Goal: Task Accomplishment & Management: Manage account settings

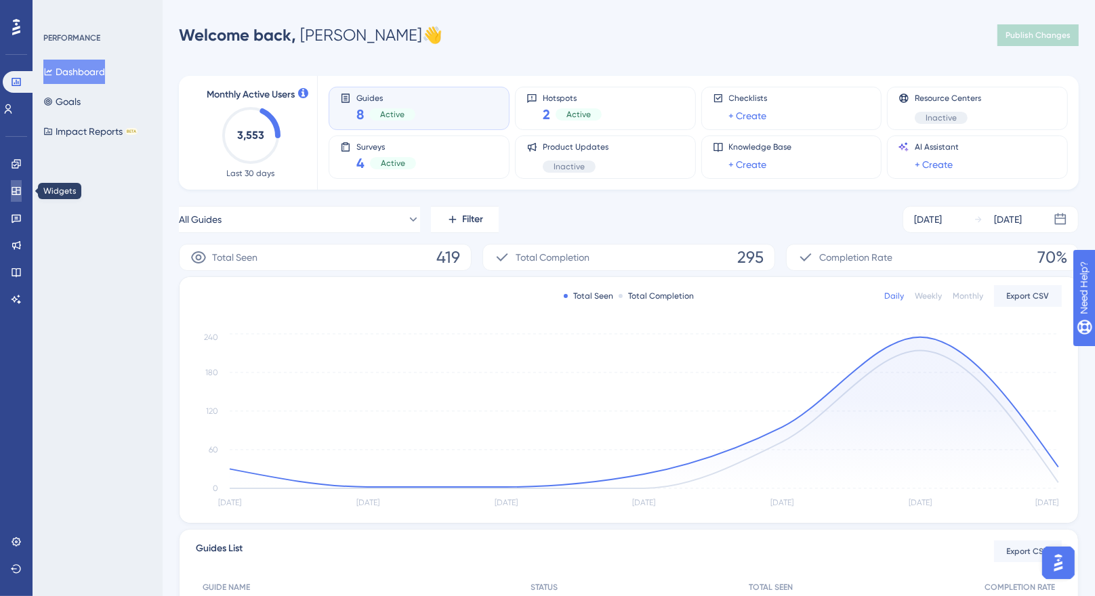
click at [11, 191] on icon at bounding box center [16, 191] width 11 height 11
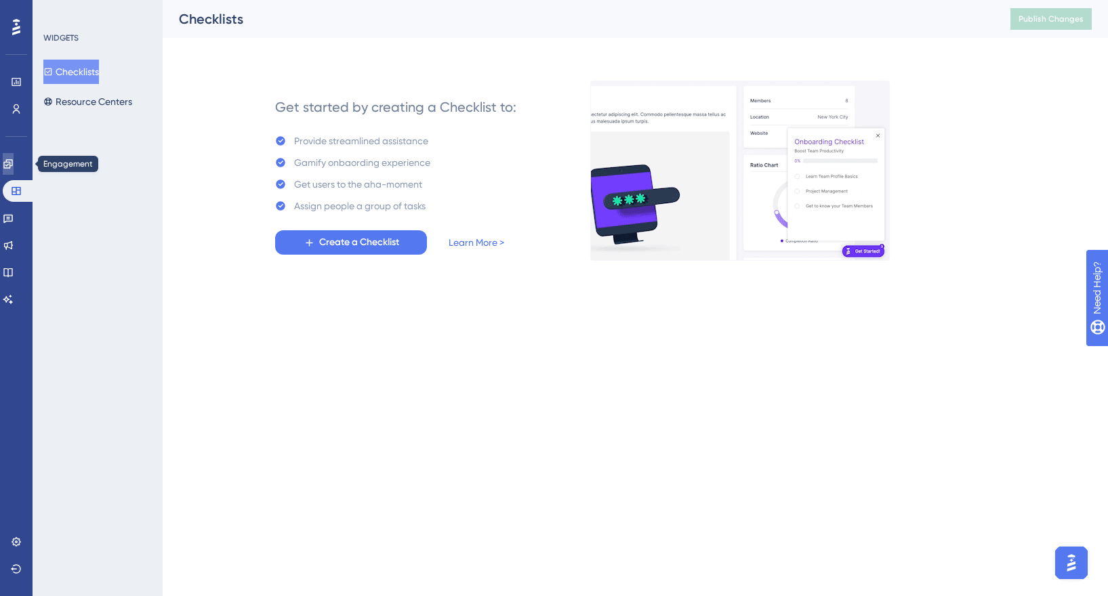
click at [7, 161] on link at bounding box center [8, 164] width 11 height 22
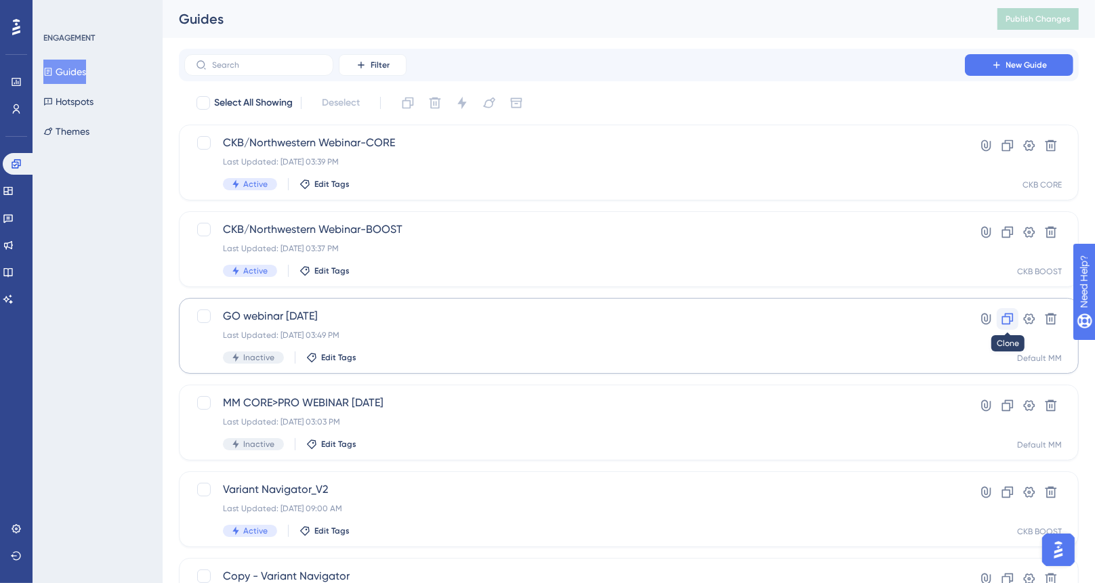
click at [1007, 321] on icon at bounding box center [1008, 319] width 14 height 14
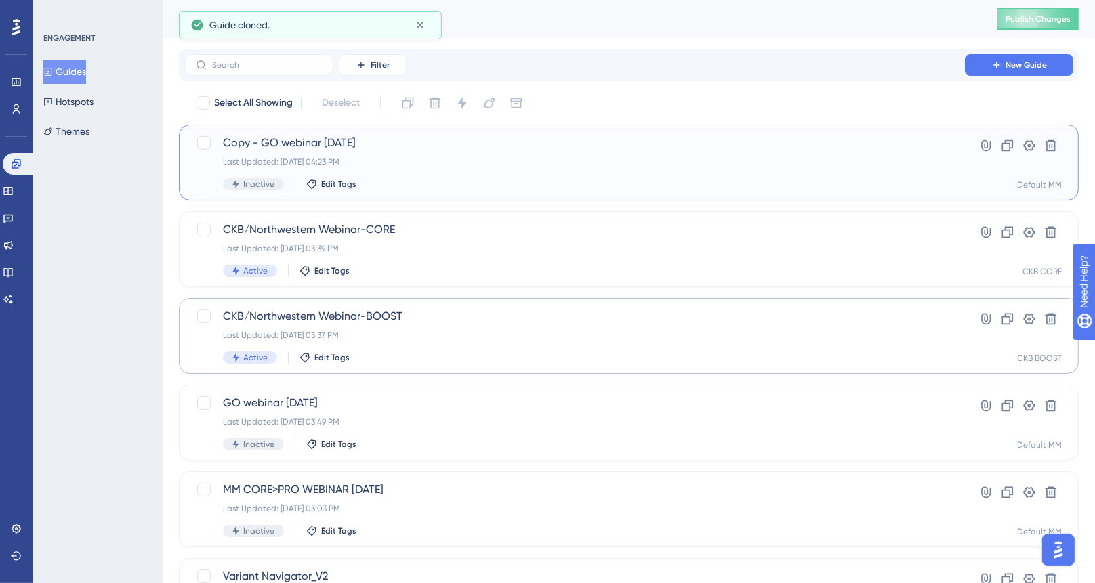
click at [419, 169] on div "Copy - GO webinar [DATE] Last Updated: [DATE] 04:23 PM Inactive Edit Tags" at bounding box center [574, 163] width 703 height 56
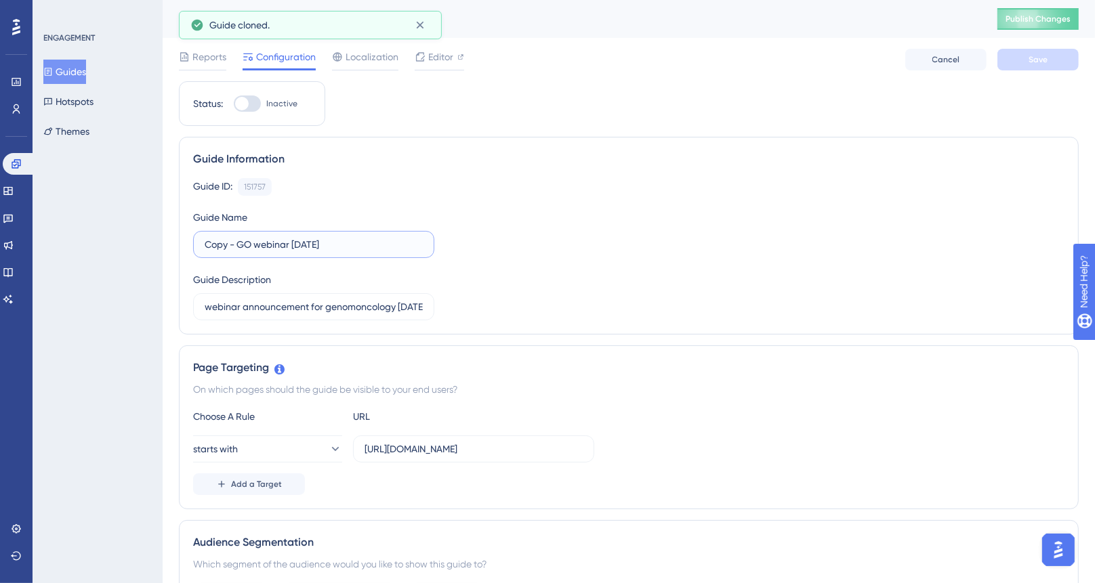
drag, startPoint x: 253, startPoint y: 237, endPoint x: 167, endPoint y: 228, distance: 86.6
drag, startPoint x: 255, startPoint y: 242, endPoint x: 163, endPoint y: 239, distance: 92.2
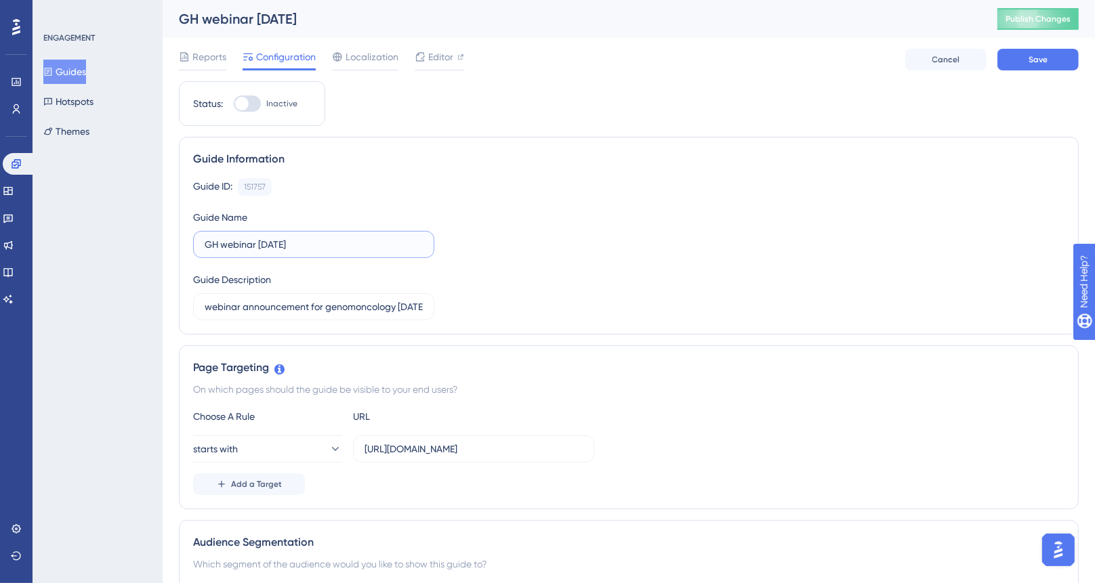
click at [213, 243] on input "GH webinar [DATE]" at bounding box center [314, 244] width 218 height 15
click at [293, 245] on input "CKB NW webinar [DATE]" at bounding box center [314, 244] width 218 height 15
type input "CKB NW webinar [DATE]"
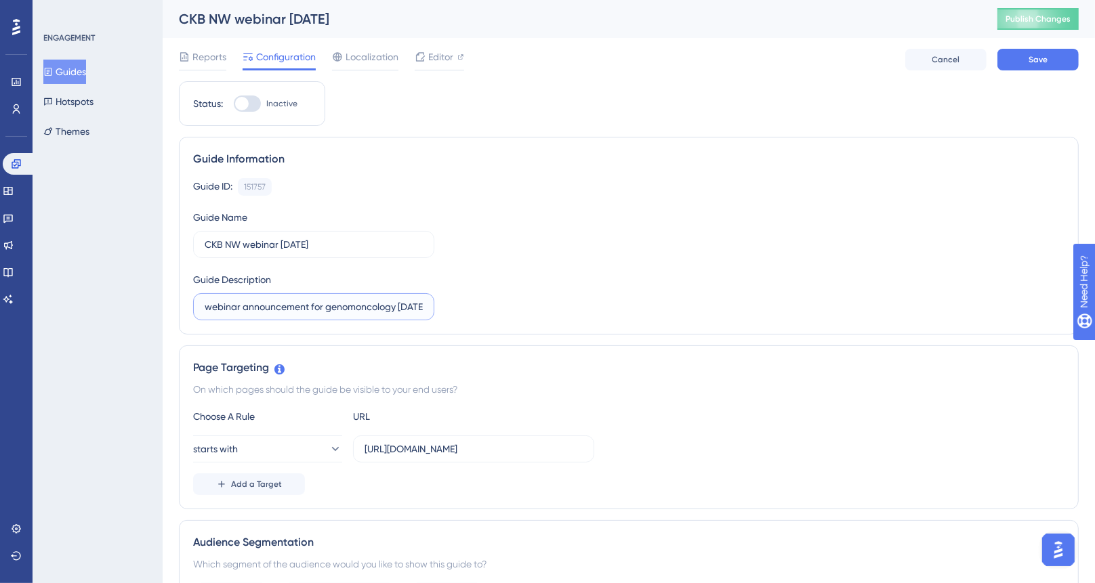
scroll to position [0, 11]
drag, startPoint x: 322, startPoint y: 312, endPoint x: 595, endPoint y: 332, distance: 273.7
click at [586, 329] on div "Guide Information Guide ID: 151757 Copy Guide Name CKB NW webinar [DATE] Guide …" at bounding box center [629, 236] width 900 height 198
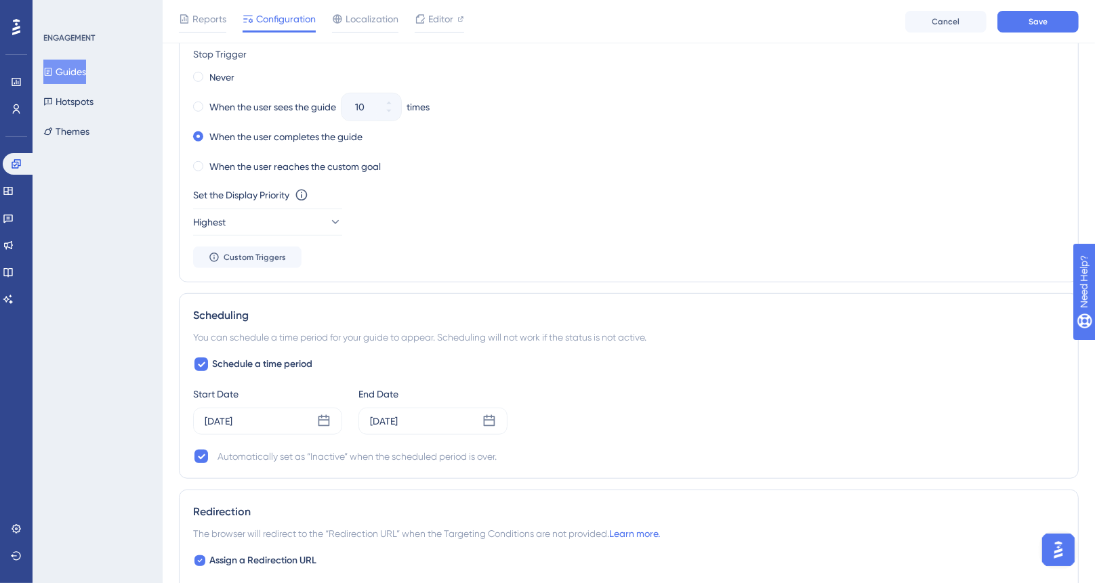
scroll to position [931, 0]
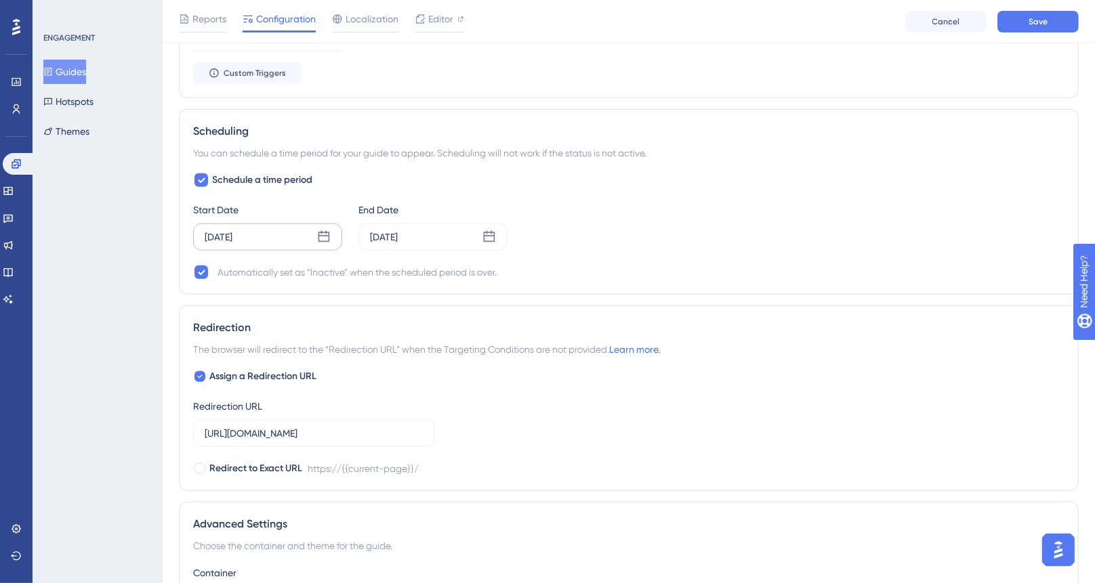
type input "webinar announcement for NW webinar [DATE]"
click at [266, 249] on div "[DATE]" at bounding box center [267, 237] width 149 height 27
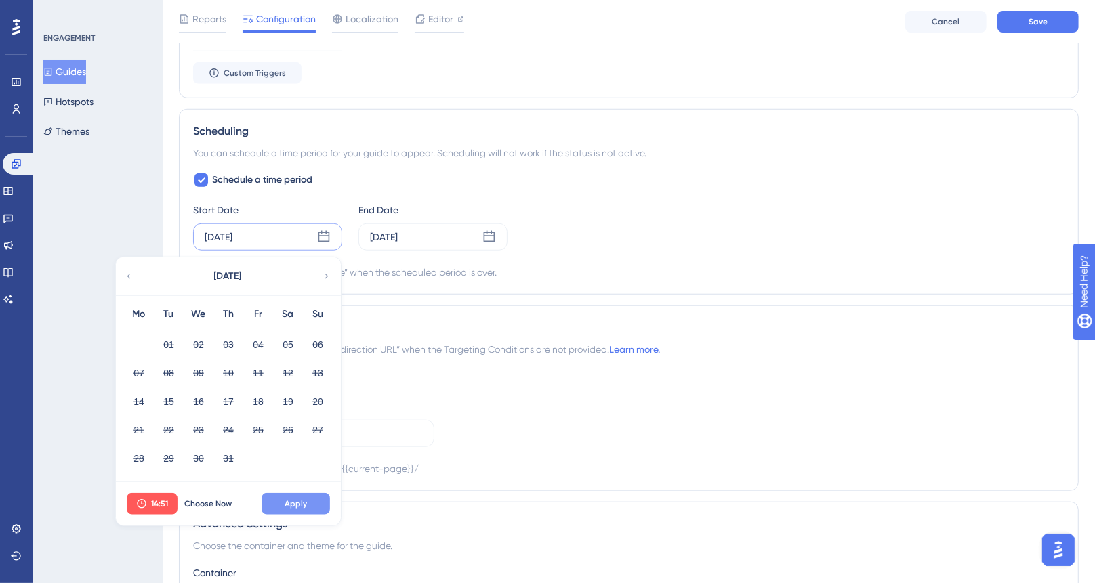
click at [294, 504] on span "Apply" at bounding box center [296, 504] width 22 height 11
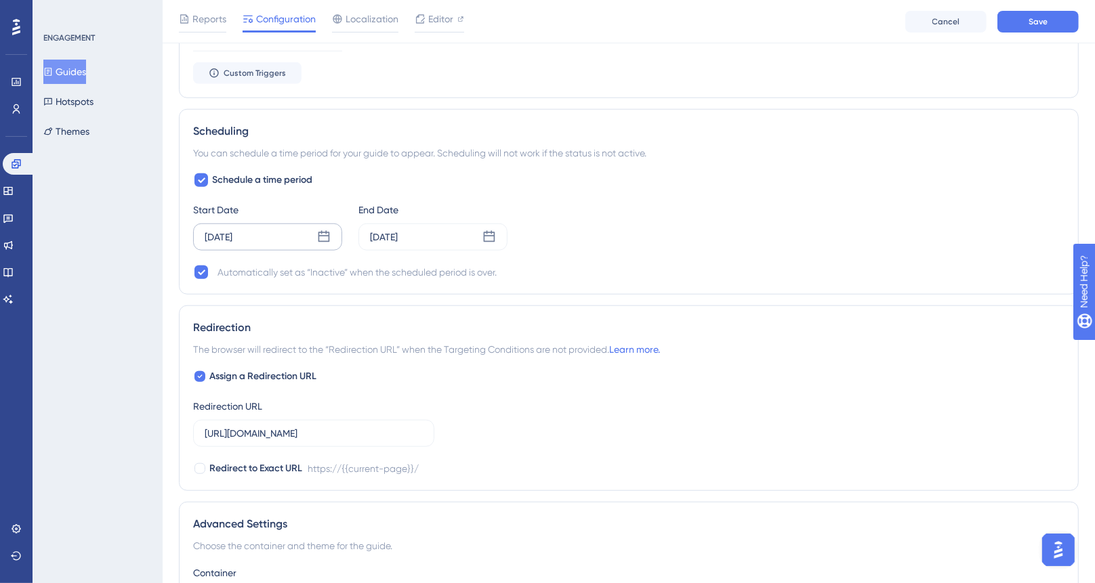
click at [296, 245] on div "[DATE]" at bounding box center [267, 237] width 149 height 27
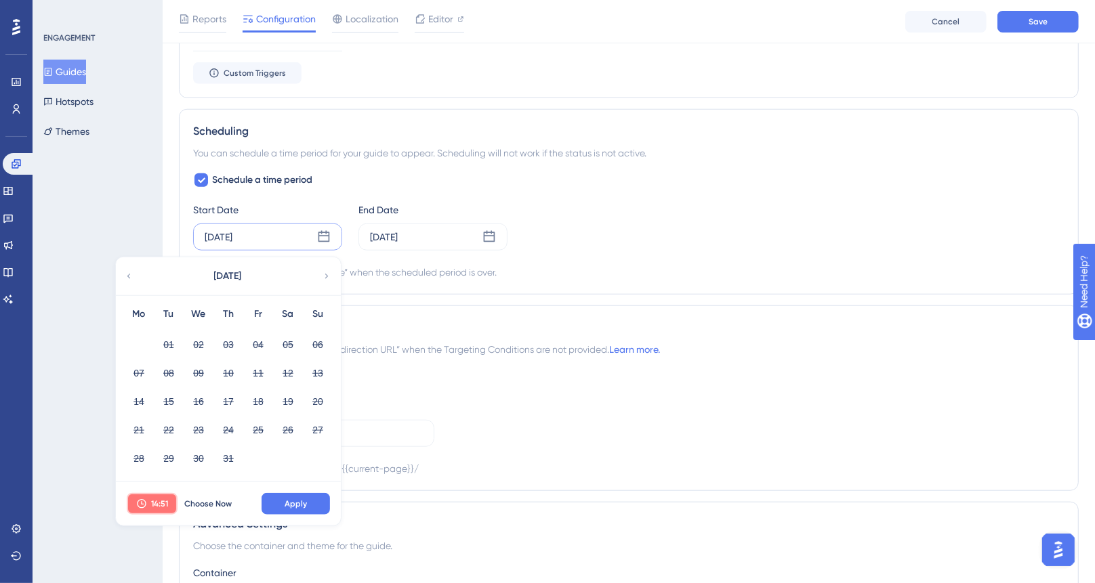
click at [160, 502] on span "14:51" at bounding box center [159, 504] width 17 height 11
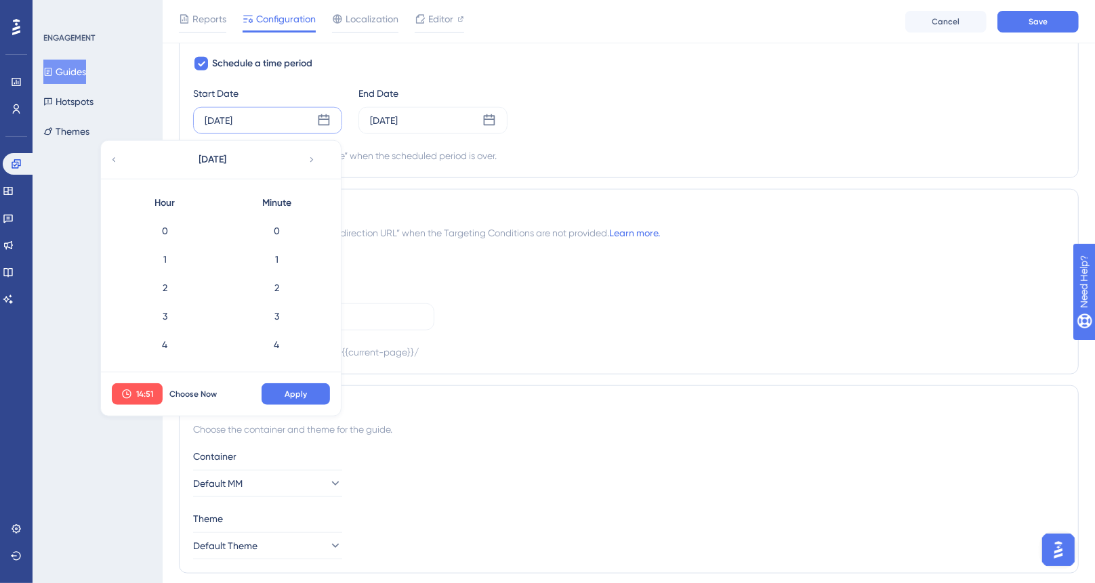
scroll to position [1392, 0]
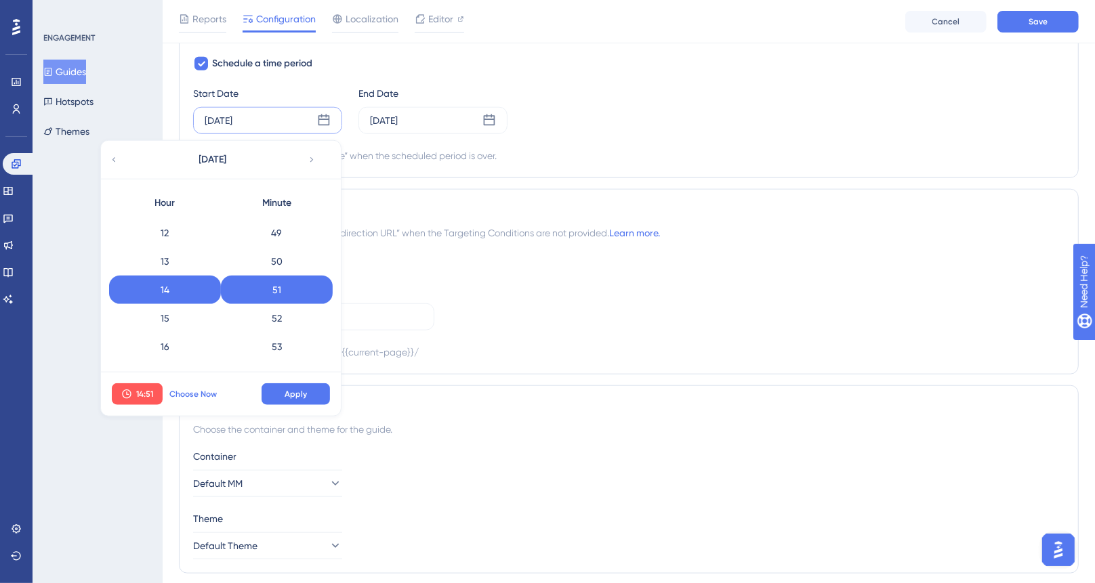
click at [182, 391] on span "Choose Now" at bounding box center [192, 394] width 47 height 11
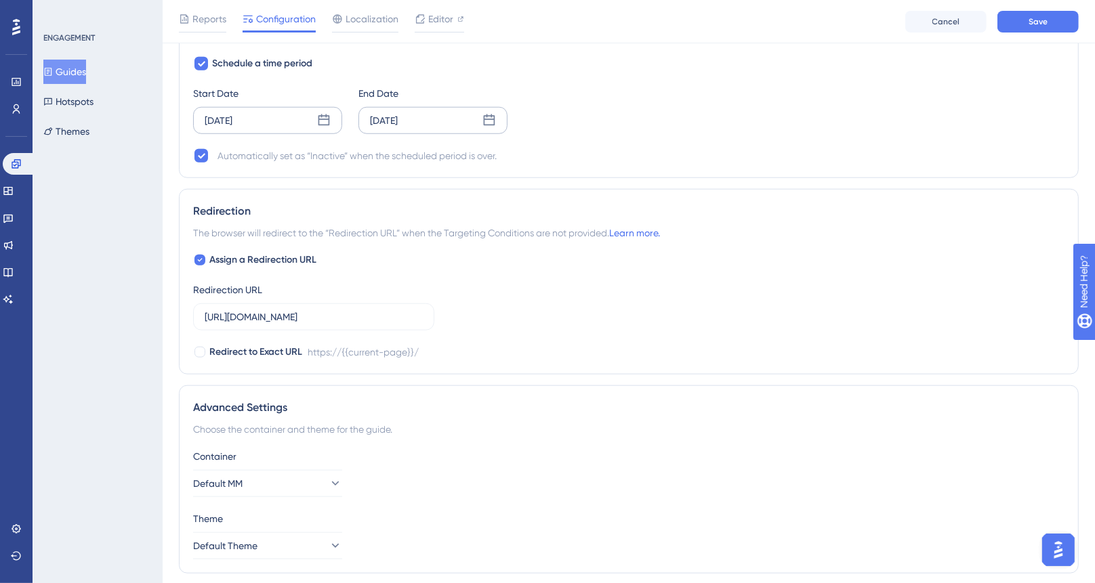
click at [398, 116] on div "[DATE]" at bounding box center [384, 120] width 28 height 16
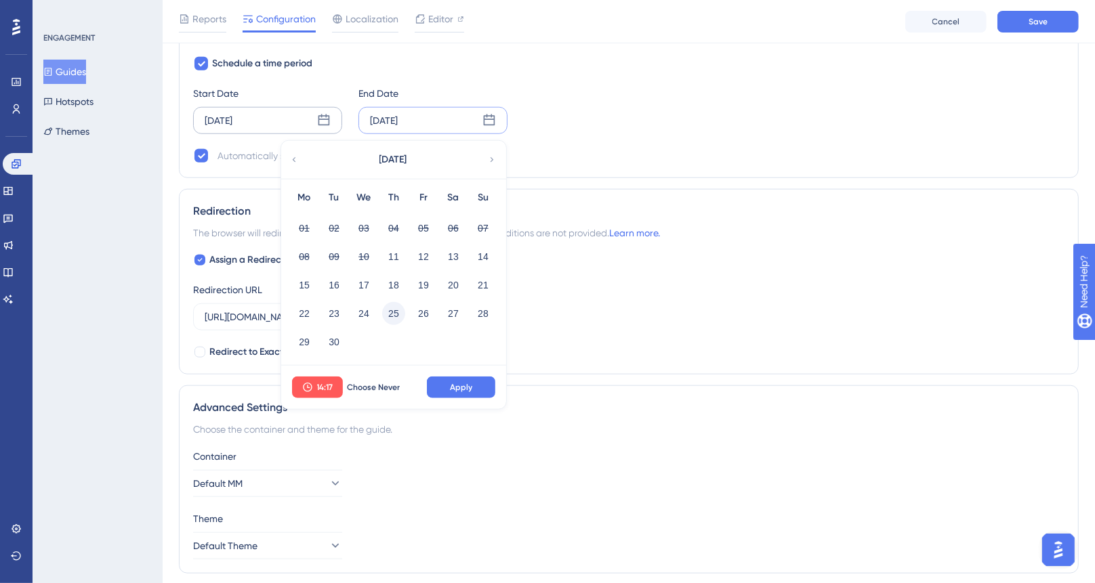
click at [392, 317] on button "25" at bounding box center [393, 313] width 23 height 23
click at [462, 387] on span "Apply" at bounding box center [461, 387] width 22 height 11
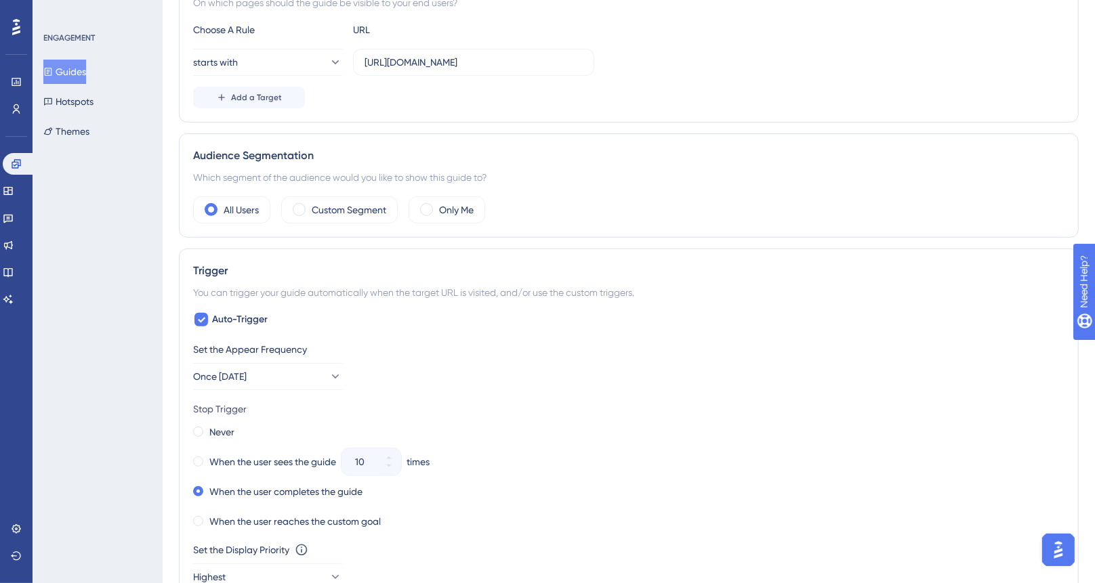
scroll to position [0, 0]
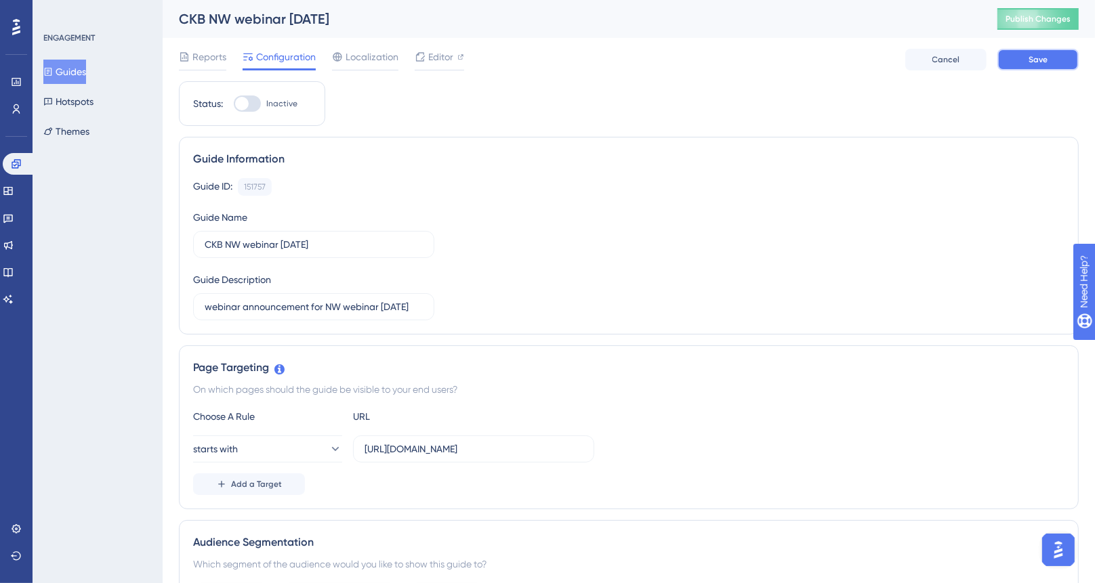
click at [1007, 63] on button "Save" at bounding box center [1037, 60] width 81 height 22
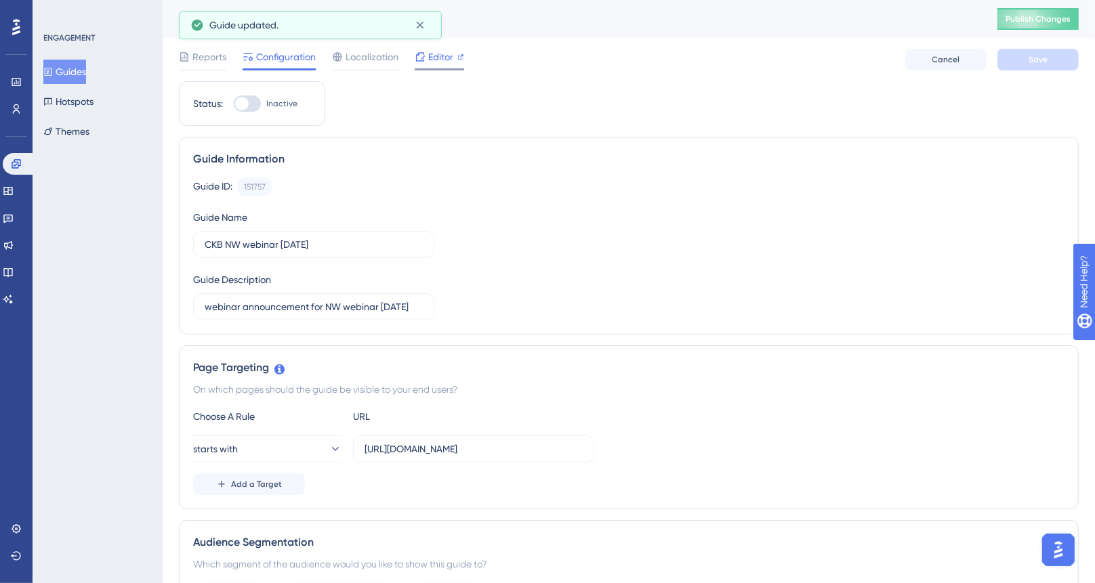
click at [428, 54] on span "Editor" at bounding box center [440, 57] width 25 height 16
click at [437, 53] on span "Editor" at bounding box center [440, 57] width 25 height 16
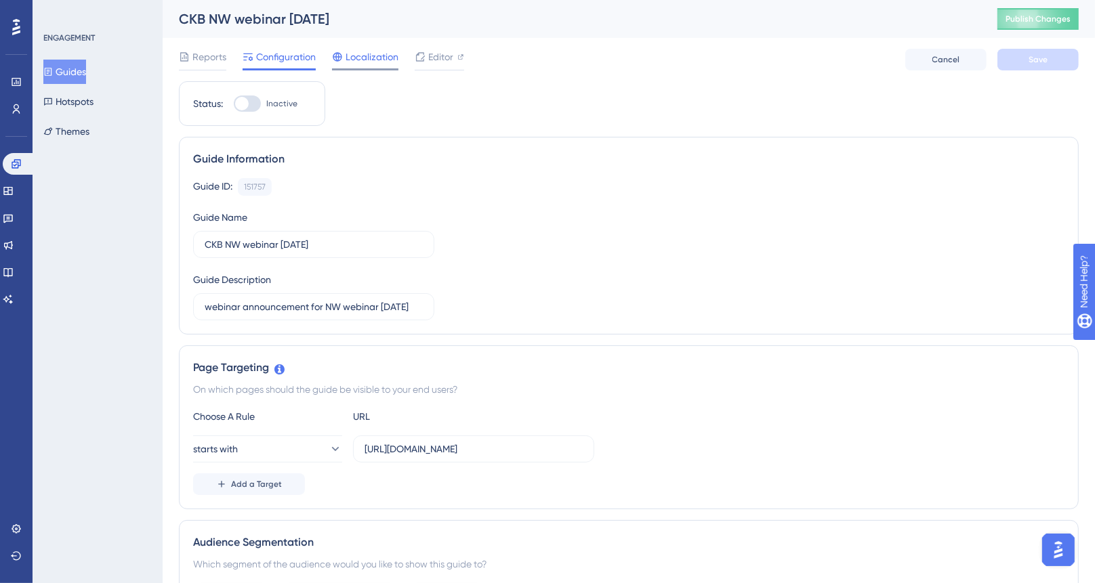
click at [361, 60] on span "Localization" at bounding box center [372, 57] width 53 height 16
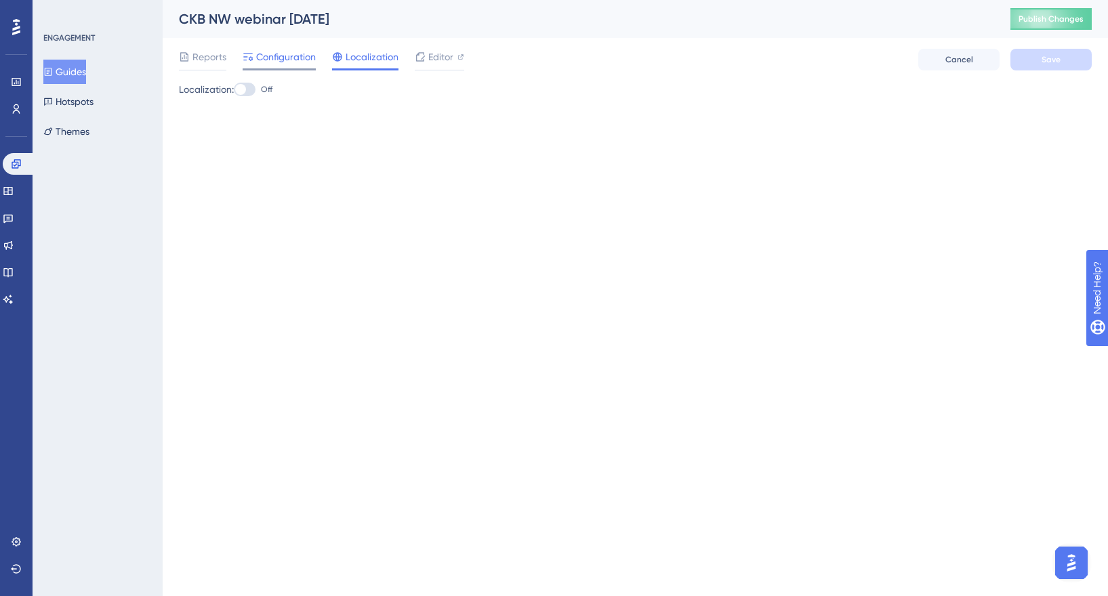
click at [273, 60] on span "Configuration" at bounding box center [286, 57] width 60 height 16
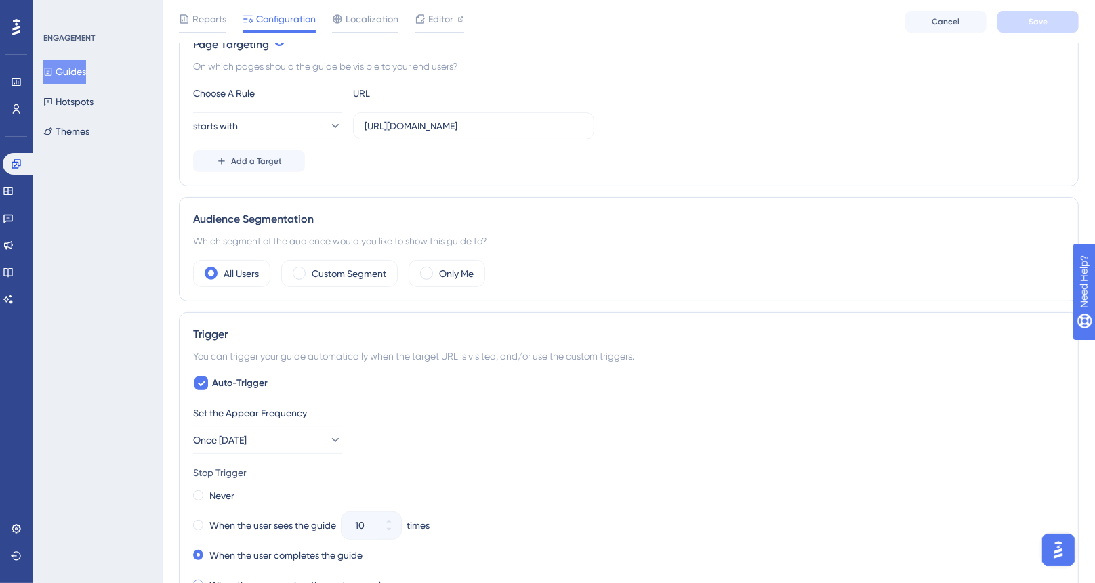
scroll to position [794, 0]
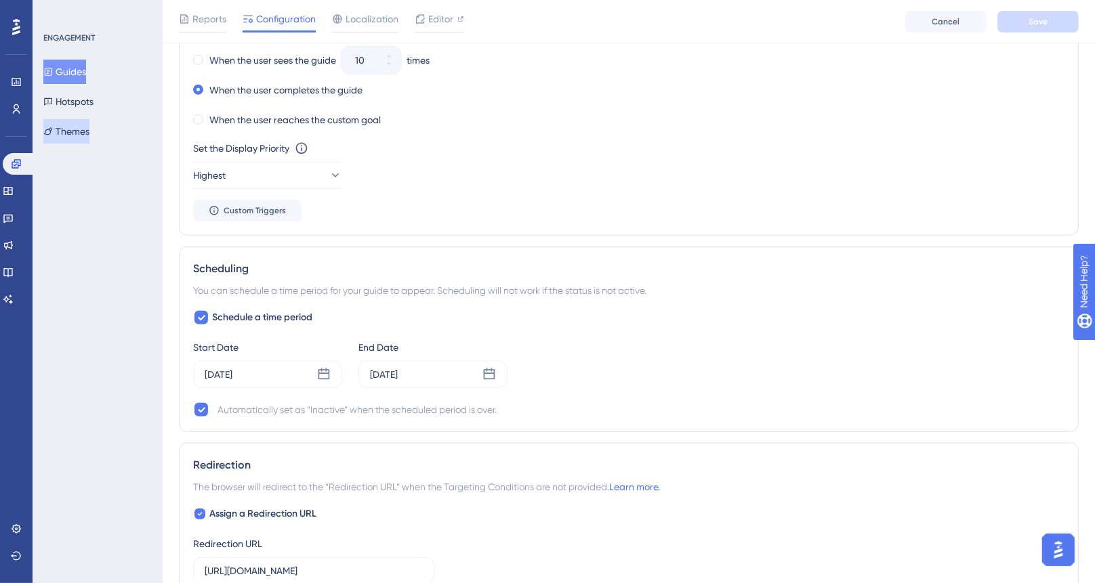
click at [87, 143] on button "Themes" at bounding box center [66, 131] width 46 height 24
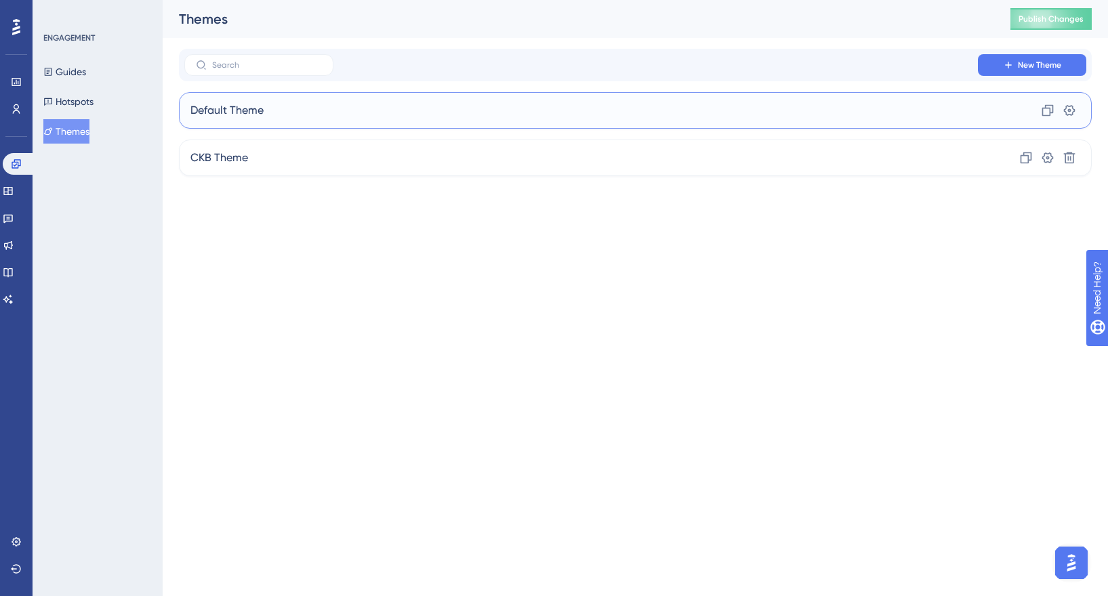
click at [301, 106] on div "Default Theme Clone Settings" at bounding box center [635, 110] width 913 height 37
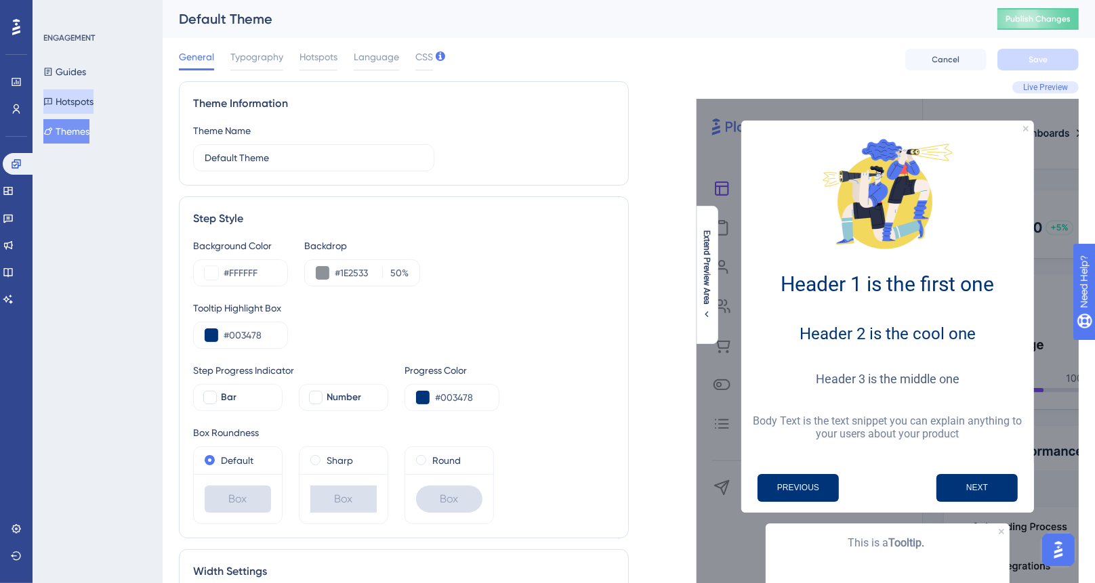
click at [72, 100] on button "Hotspots" at bounding box center [68, 101] width 50 height 24
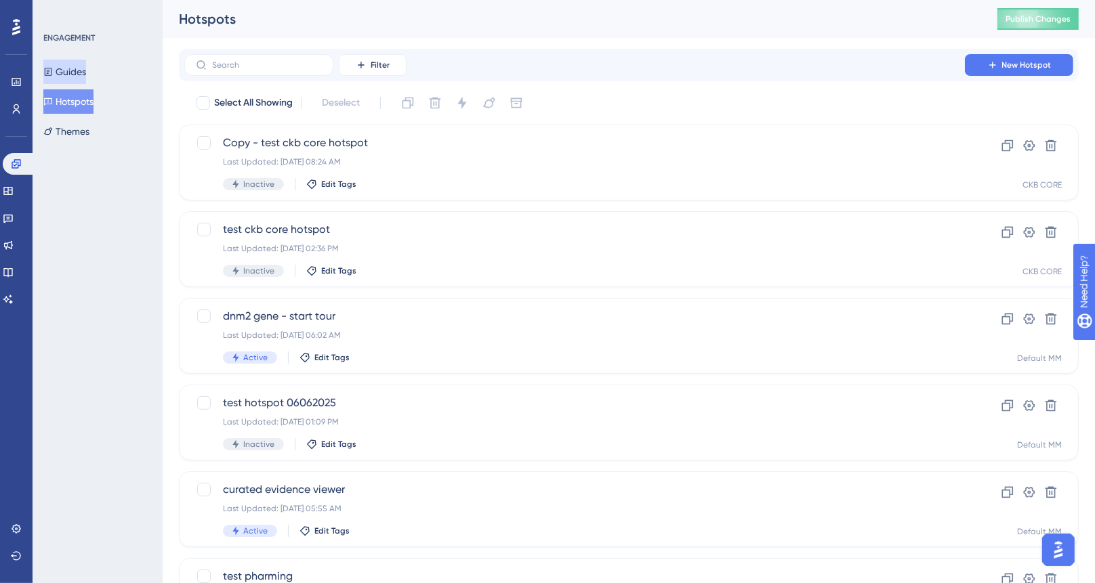
click at [67, 75] on button "Guides" at bounding box center [64, 72] width 43 height 24
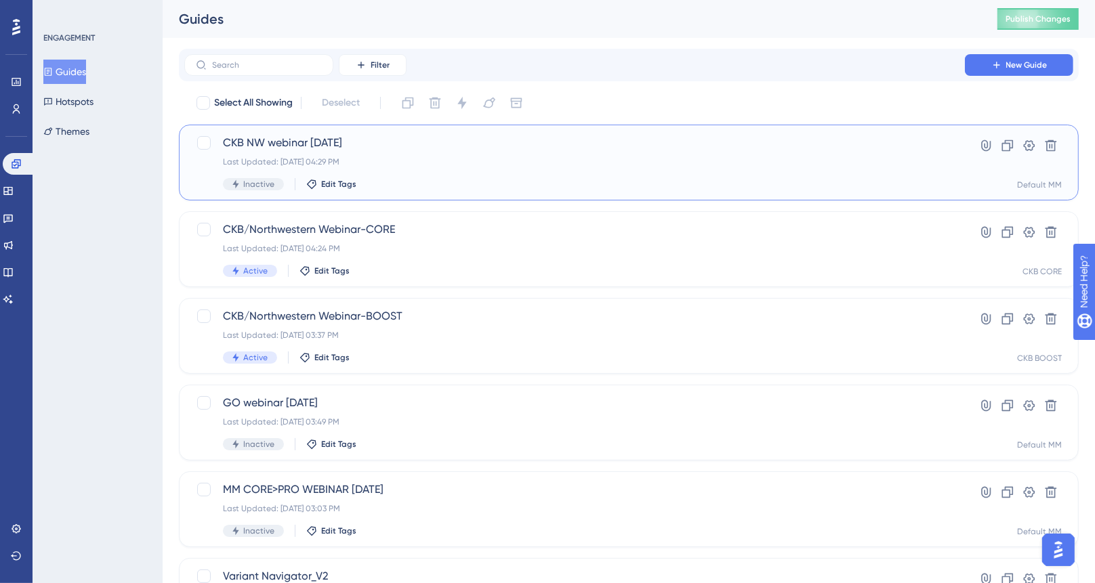
click at [508, 146] on span "CKB NW webinar [DATE]" at bounding box center [574, 143] width 703 height 16
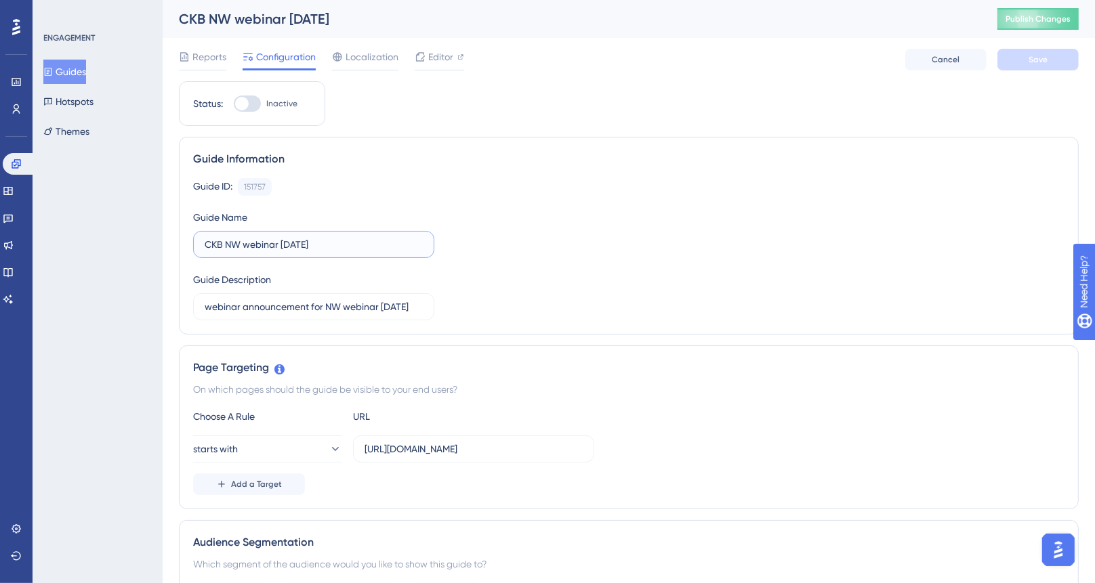
click at [277, 247] on input "CKB NW webinar [DATE]" at bounding box center [314, 244] width 218 height 15
type input "CKB NW webinar (MM) [DATE]"
click at [1037, 66] on button "Save" at bounding box center [1037, 60] width 81 height 22
click at [251, 103] on div at bounding box center [247, 104] width 27 height 16
click at [234, 104] on input "Inactive" at bounding box center [233, 104] width 1 height 1
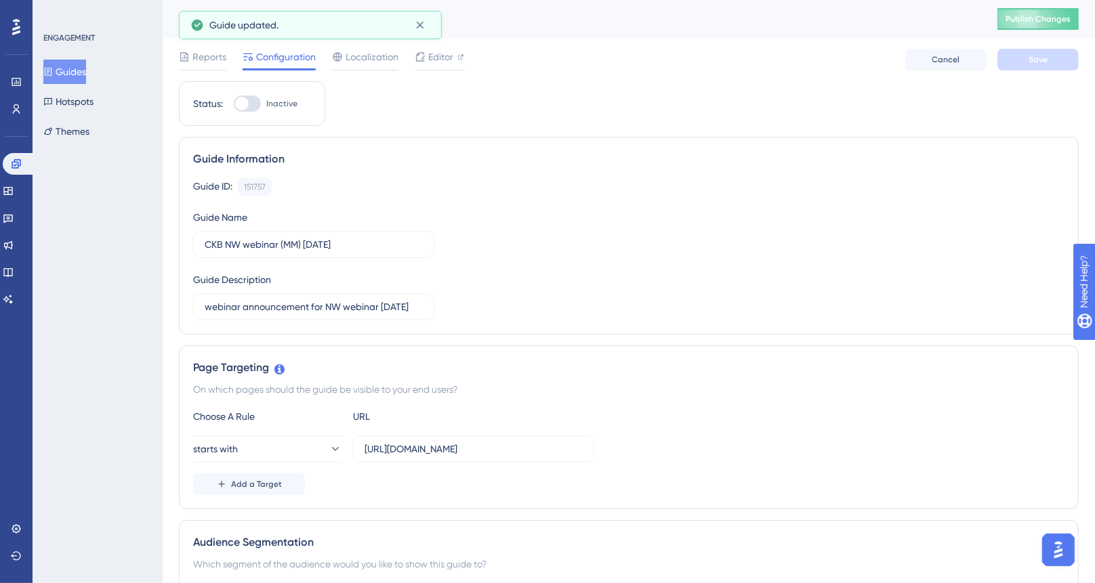
checkbox input "true"
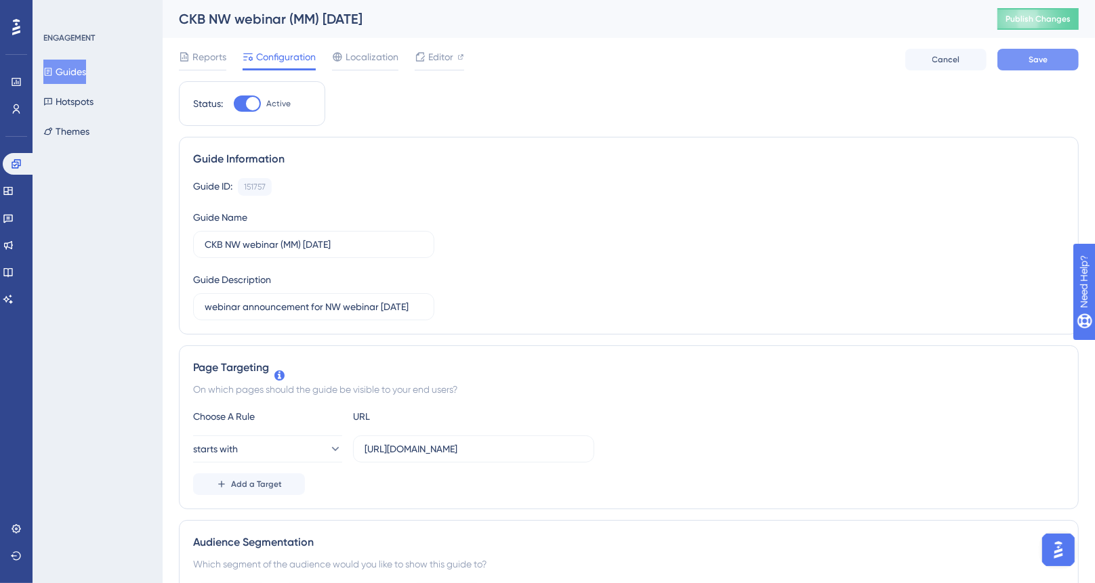
click at [1021, 58] on button "Save" at bounding box center [1037, 60] width 81 height 22
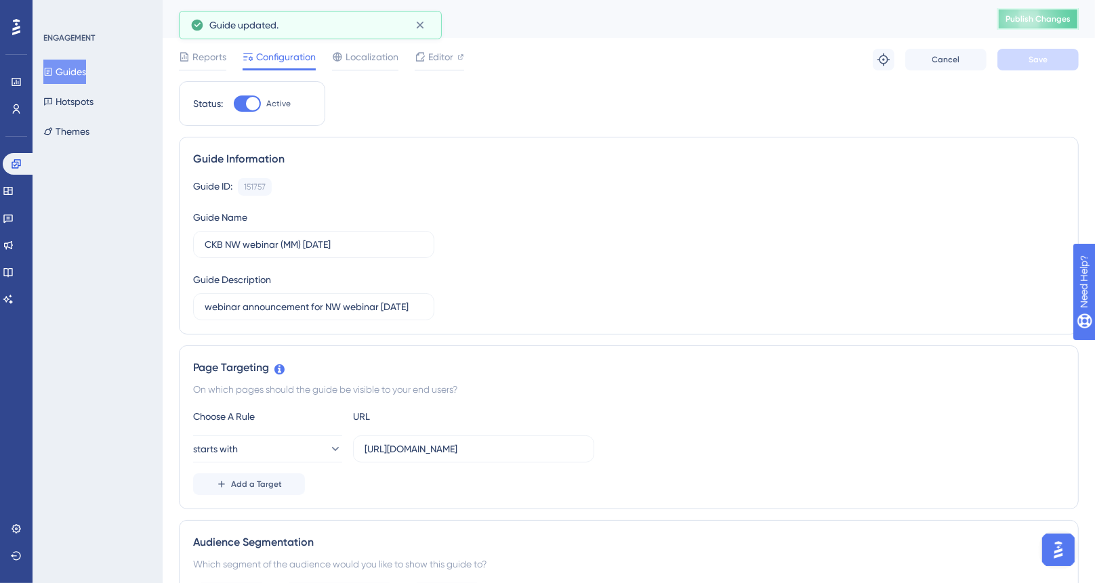
click at [1070, 21] on span "Publish Changes" at bounding box center [1037, 19] width 65 height 11
